Goal: Information Seeking & Learning: Understand process/instructions

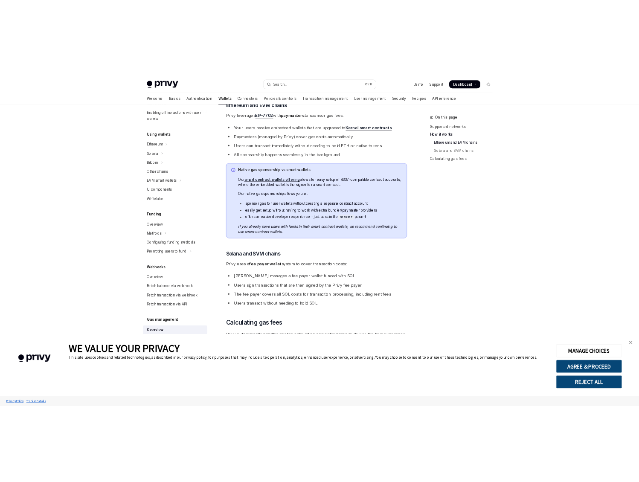
scroll to position [327, 0]
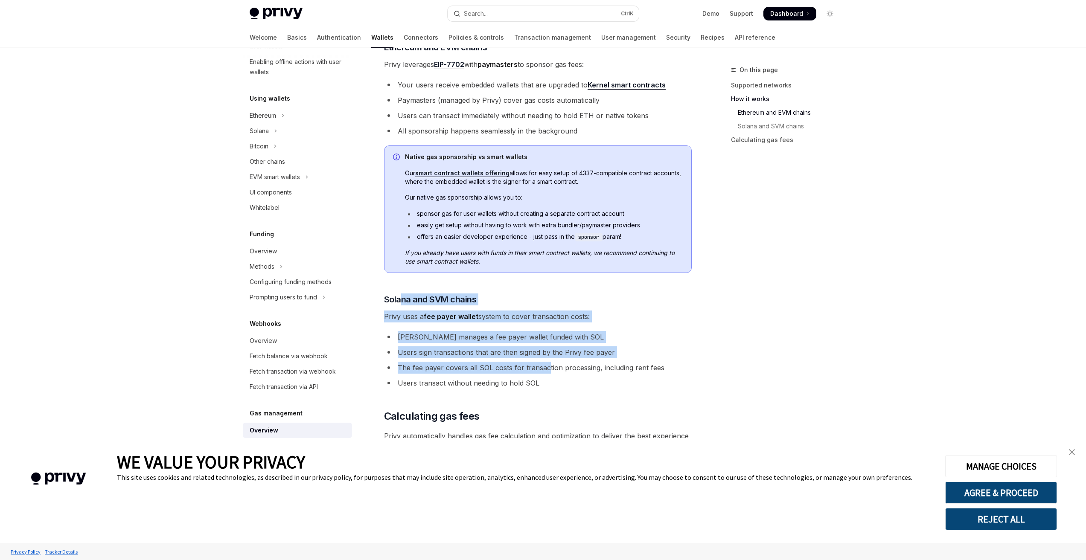
drag, startPoint x: 403, startPoint y: 298, endPoint x: 560, endPoint y: 372, distance: 173.6
click at [549, 368] on div "**********" at bounding box center [538, 165] width 308 height 769
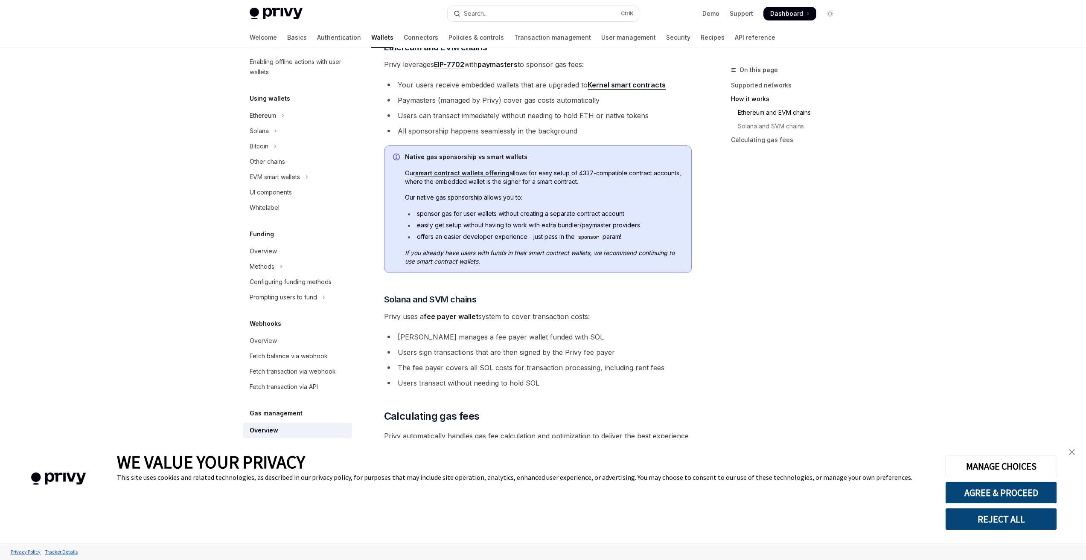
click at [567, 374] on ul "[PERSON_NAME] manages a fee payer wallet funded with SOL Users sign transaction…" at bounding box center [538, 360] width 308 height 58
drag, startPoint x: 394, startPoint y: 332, endPoint x: 562, endPoint y: 335, distance: 168.1
click at [562, 335] on li "[PERSON_NAME] manages a fee payer wallet funded with SOL" at bounding box center [538, 337] width 308 height 12
click at [409, 348] on li "Users sign transactions that are then signed by the Privy fee payer" at bounding box center [538, 352] width 308 height 12
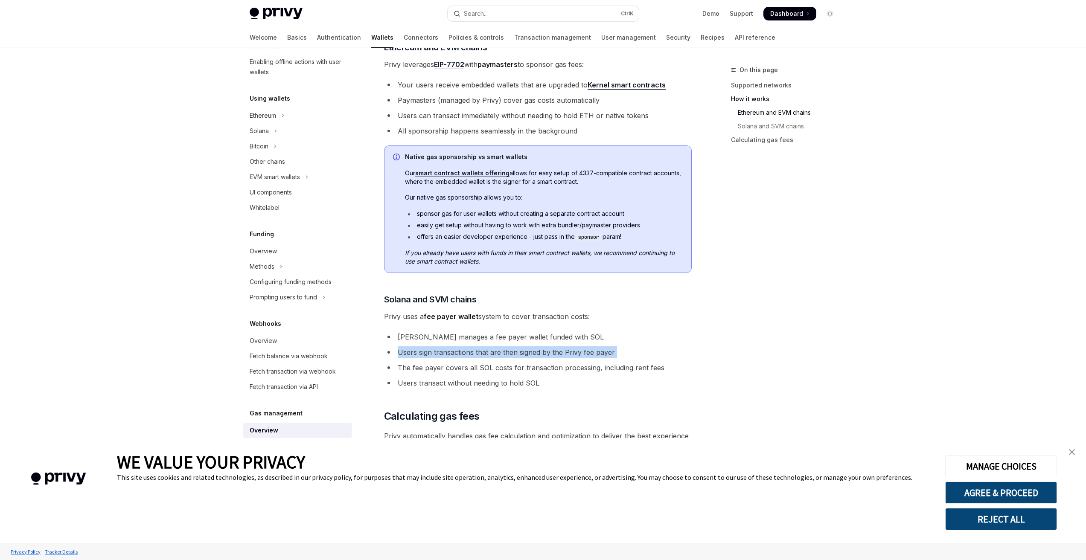
click at [409, 348] on li "Users sign transactions that are then signed by the Privy fee payer" at bounding box center [538, 352] width 308 height 12
click at [506, 355] on li "Users sign transactions that are then signed by the Privy fee payer" at bounding box center [538, 352] width 308 height 12
click at [533, 353] on li "Users sign transactions that are then signed by the Privy fee payer" at bounding box center [538, 352] width 308 height 12
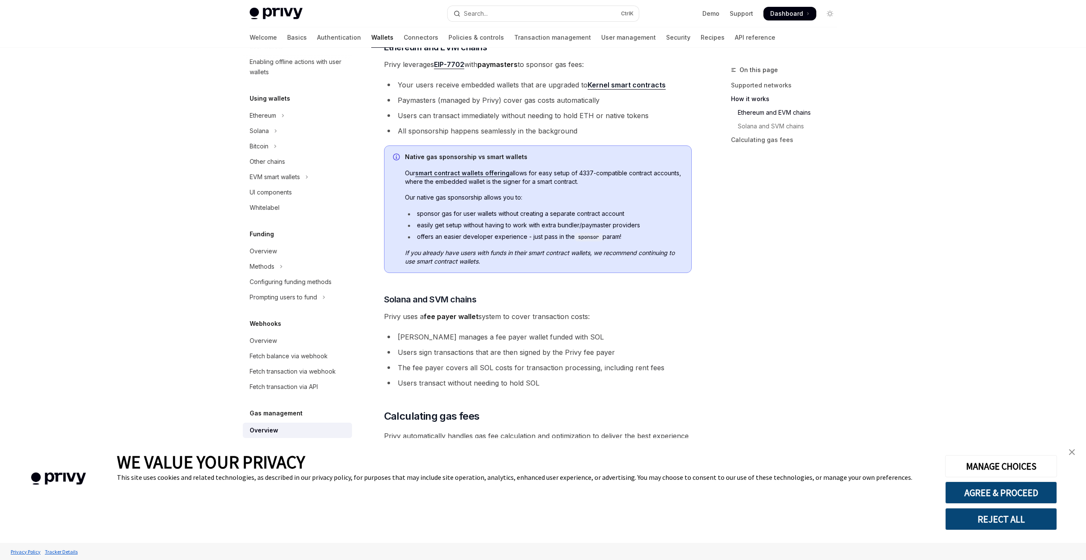
click at [514, 369] on li "The fee payer covers all SOL costs for transaction processing, including rent f…" at bounding box center [538, 368] width 308 height 12
click at [494, 380] on li "Users transact without needing to hold SOL" at bounding box center [538, 383] width 308 height 12
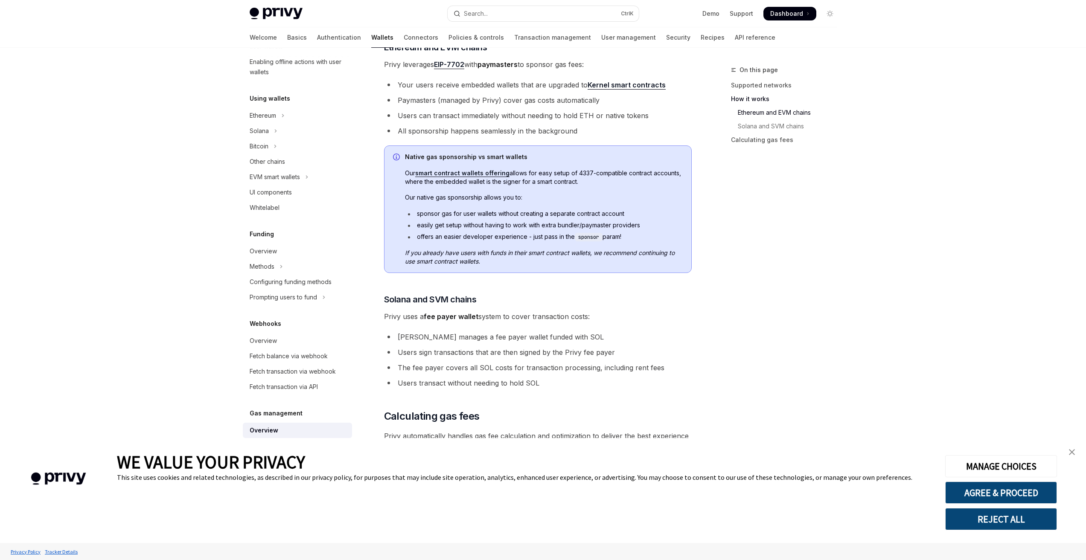
click at [602, 353] on li "Users sign transactions that are then signed by the Privy fee payer" at bounding box center [538, 352] width 308 height 12
drag, startPoint x: 617, startPoint y: 352, endPoint x: 566, endPoint y: 354, distance: 50.8
click at [566, 354] on li "Users sign transactions that are then signed by the Privy fee payer" at bounding box center [538, 352] width 308 height 12
type textarea "*"
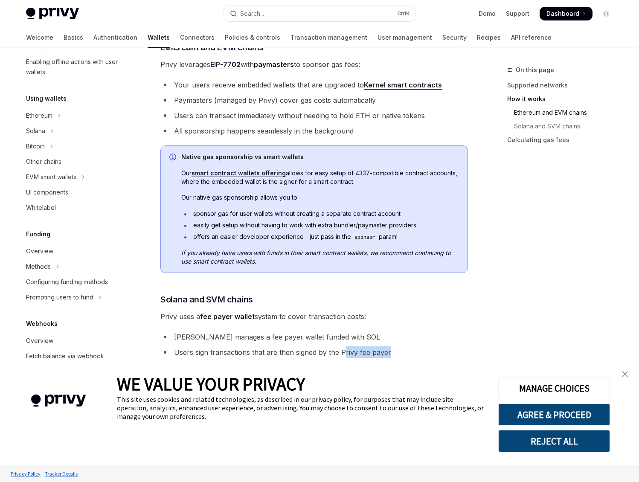
click at [565, 14] on span "Dashboard" at bounding box center [562, 13] width 33 height 9
